Goal: Task Accomplishment & Management: Use online tool/utility

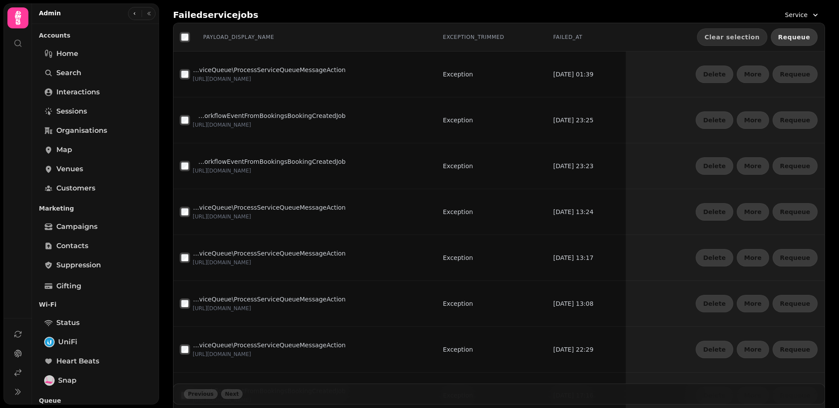
click at [800, 36] on span "Requeue" at bounding box center [794, 37] width 32 height 6
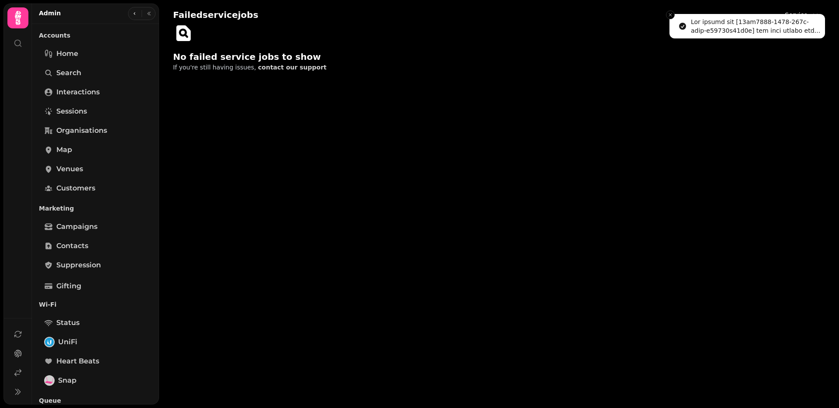
drag, startPoint x: 672, startPoint y: 14, endPoint x: 716, endPoint y: 17, distance: 44.3
click at [673, 14] on icon "Close toast" at bounding box center [670, 14] width 5 height 5
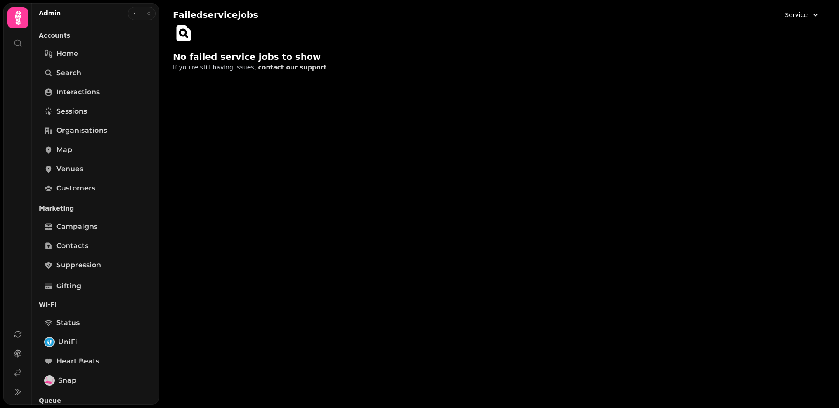
click at [807, 17] on button "Service" at bounding box center [802, 15] width 45 height 16
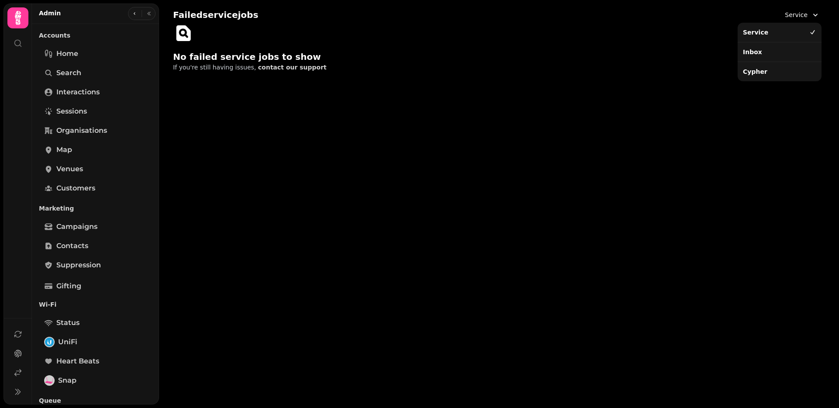
drag, startPoint x: 764, startPoint y: 51, endPoint x: 773, endPoint y: 41, distance: 13.0
click at [763, 51] on div "Inbox" at bounding box center [779, 52] width 80 height 16
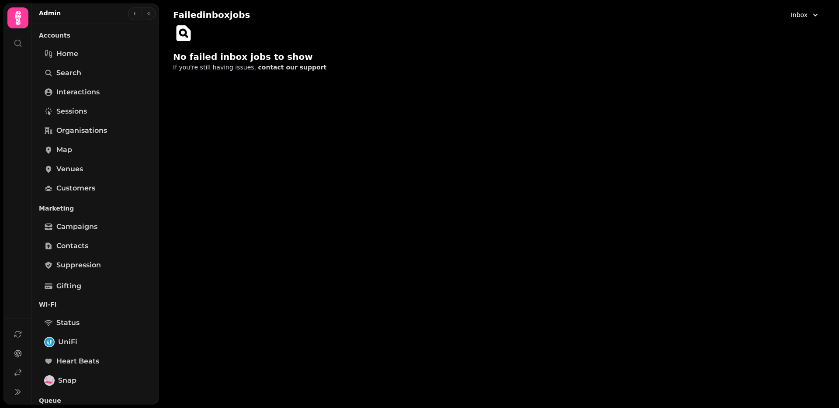
drag, startPoint x: 829, startPoint y: 19, endPoint x: 824, endPoint y: 19, distance: 5.3
click at [827, 19] on div "Failed inbox jobs Inbox No failed inbox jobs to show If you're still having iss…" at bounding box center [499, 39] width 680 height 79
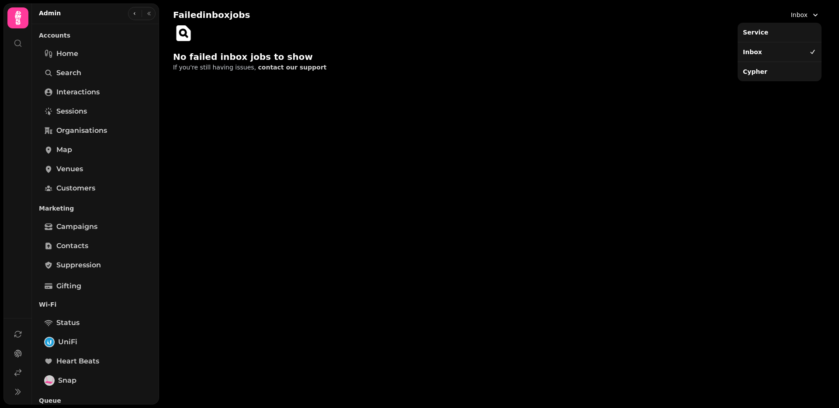
click at [811, 17] on icon "button" at bounding box center [815, 14] width 9 height 9
click at [769, 72] on div "Cypher" at bounding box center [779, 72] width 80 height 16
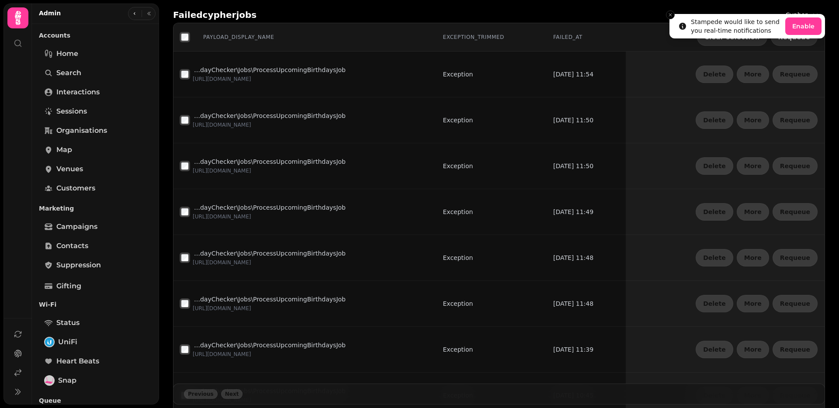
click at [795, 36] on div "Stampede would like to send you real-time notifications Enable Failed cypher jo…" at bounding box center [419, 204] width 839 height 408
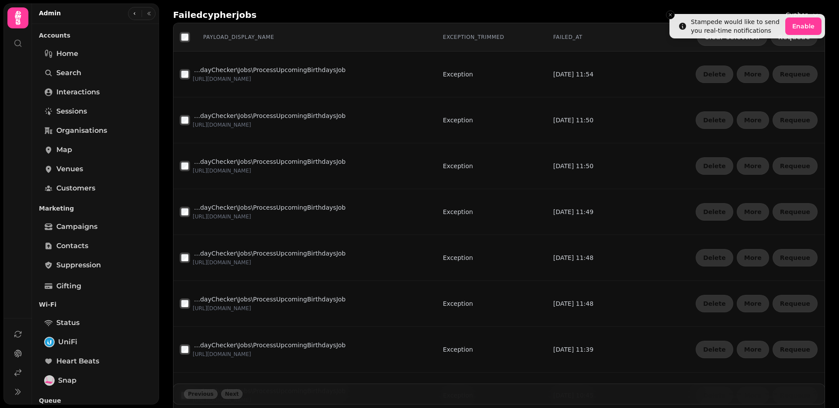
drag, startPoint x: 672, startPoint y: 16, endPoint x: 653, endPoint y: 17, distance: 18.8
click at [672, 16] on icon "Close toast" at bounding box center [670, 14] width 5 height 5
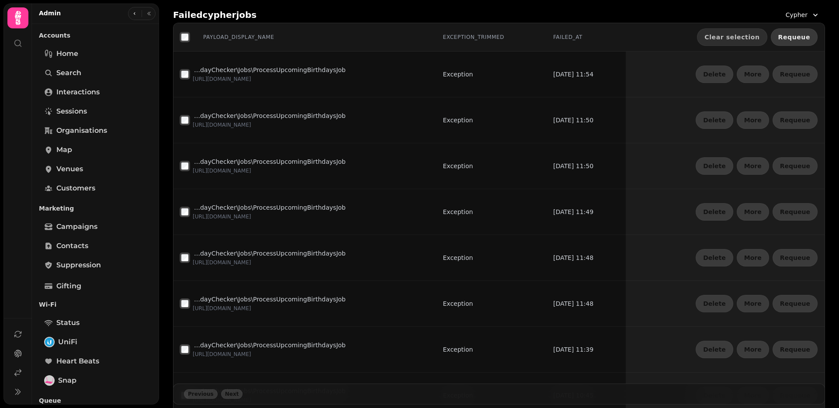
drag, startPoint x: 800, startPoint y: 34, endPoint x: 631, endPoint y: 7, distance: 171.2
click at [798, 34] on span "Requeue" at bounding box center [794, 37] width 32 height 6
